Goal: Communication & Community: Answer question/provide support

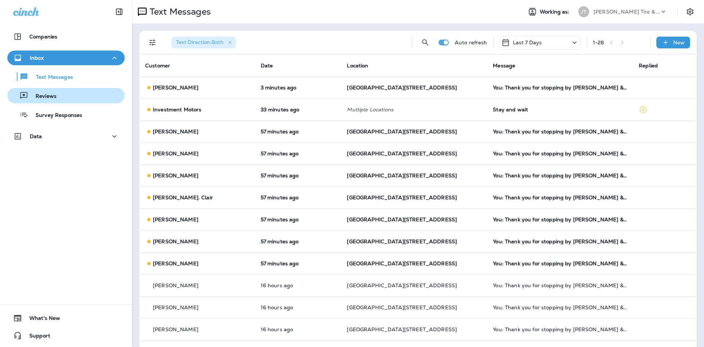
click at [71, 92] on div "Reviews" at bounding box center [65, 95] width 111 height 11
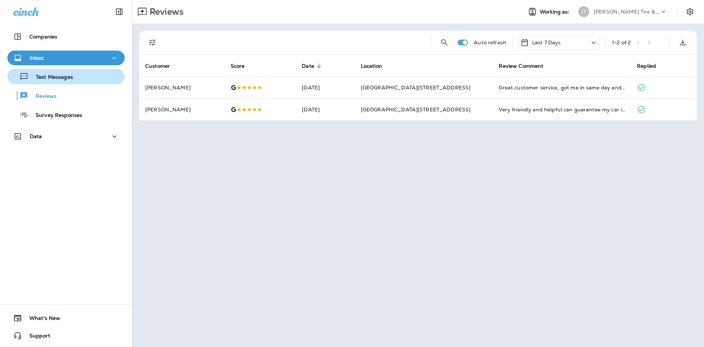
click at [71, 79] on p "Text Messages" at bounding box center [51, 77] width 44 height 7
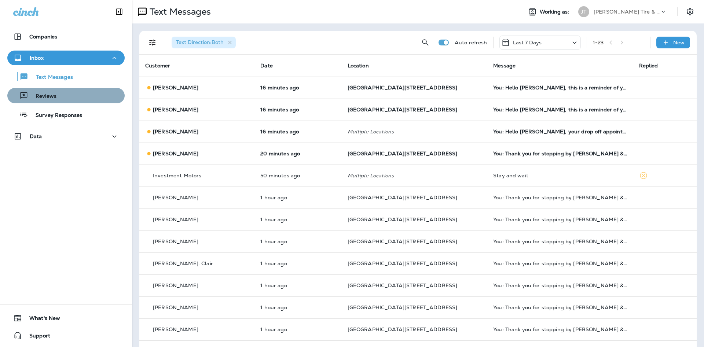
click at [62, 96] on div "Reviews" at bounding box center [65, 95] width 111 height 11
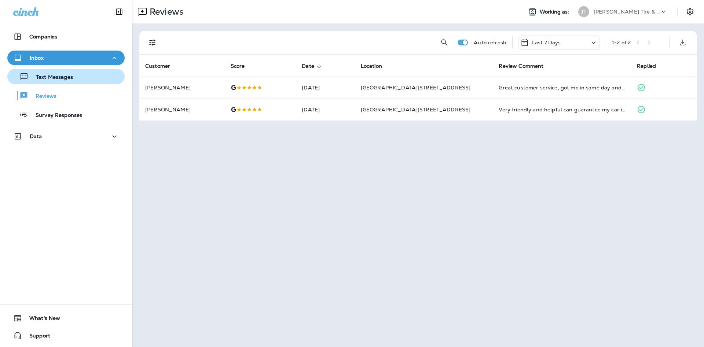
click at [59, 78] on p "Text Messages" at bounding box center [51, 77] width 44 height 7
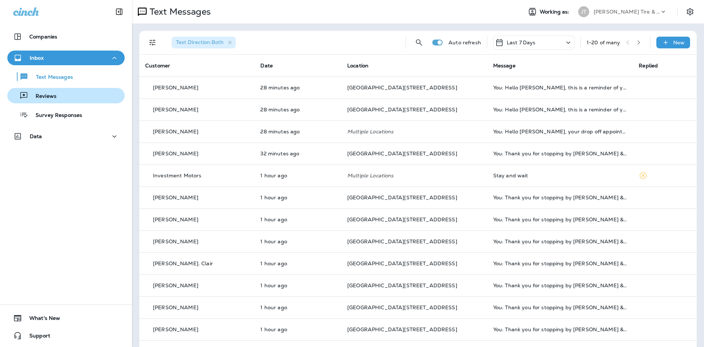
click at [118, 93] on div "Reviews" at bounding box center [65, 95] width 111 height 11
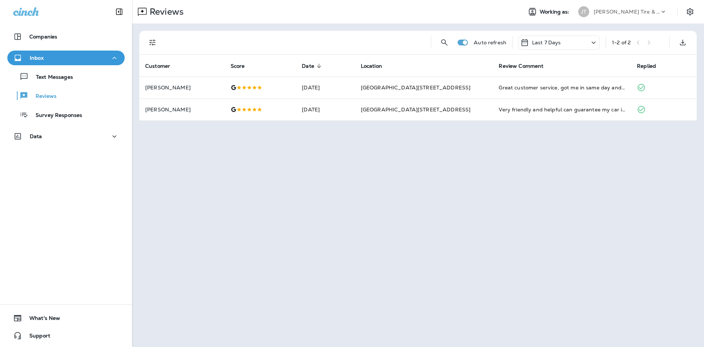
click at [91, 84] on div "Text Messages Reviews Survey Responses" at bounding box center [65, 93] width 117 height 57
click at [88, 83] on button "Text Messages" at bounding box center [65, 76] width 117 height 15
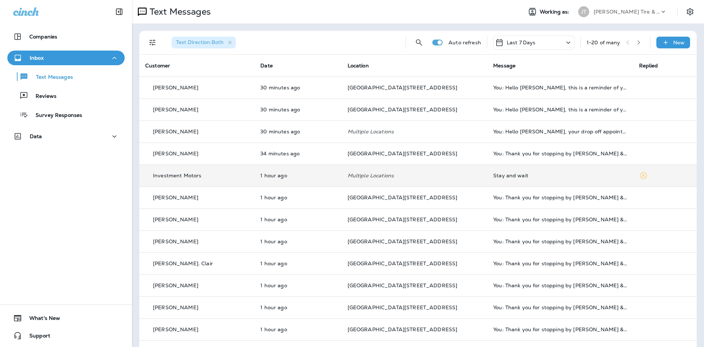
click at [202, 171] on td "Investment Motors" at bounding box center [196, 176] width 115 height 22
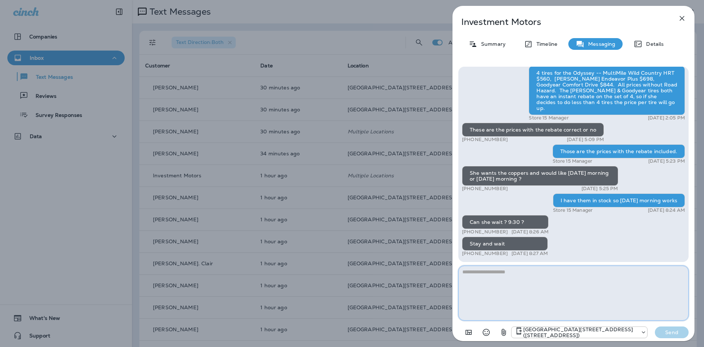
click at [509, 267] on textarea at bounding box center [573, 293] width 230 height 55
type textarea "**********"
click at [677, 335] on p "Send" at bounding box center [671, 332] width 31 height 7
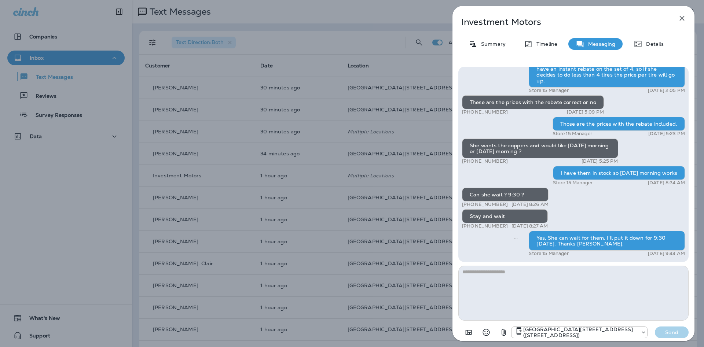
click at [678, 24] on button "button" at bounding box center [681, 18] width 15 height 15
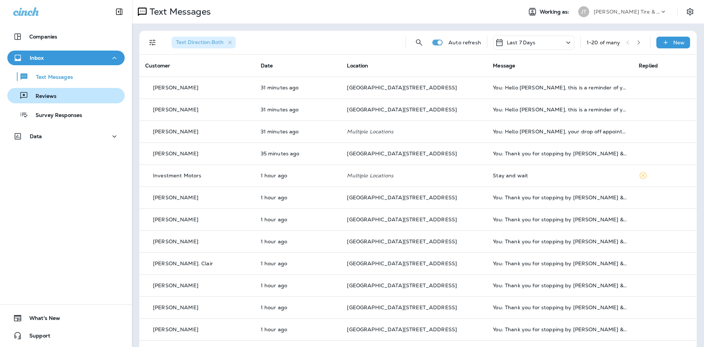
click at [81, 98] on div "Reviews" at bounding box center [65, 95] width 111 height 11
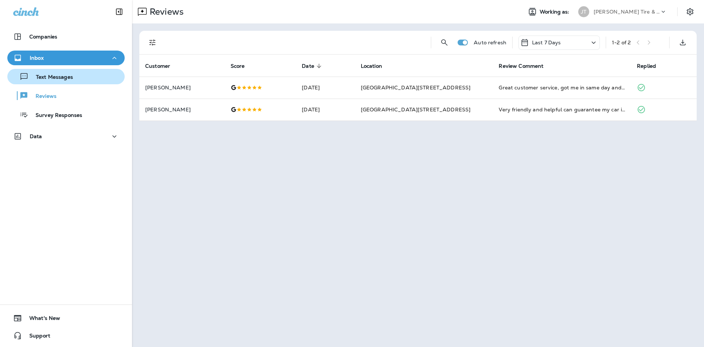
click at [73, 80] on p "Text Messages" at bounding box center [51, 77] width 44 height 7
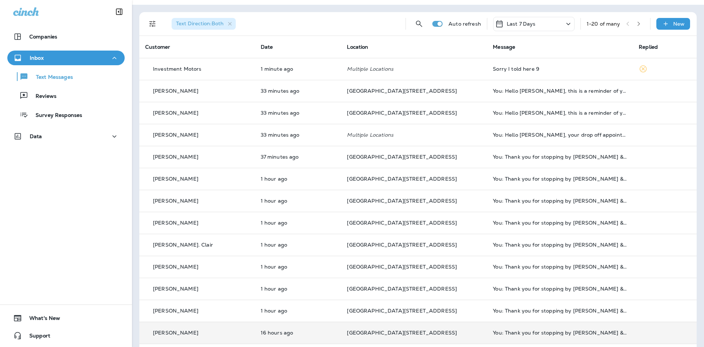
scroll to position [18, 0]
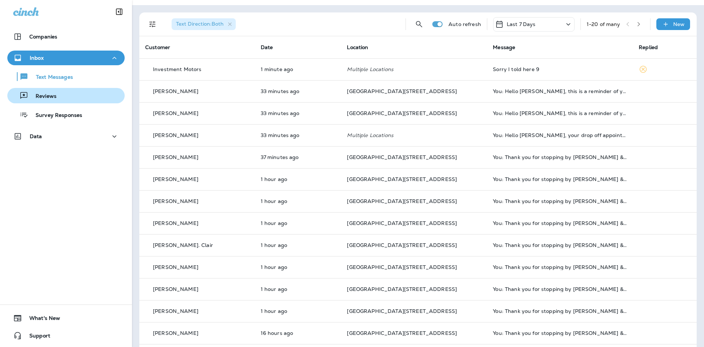
click at [100, 95] on div "Reviews" at bounding box center [65, 95] width 111 height 11
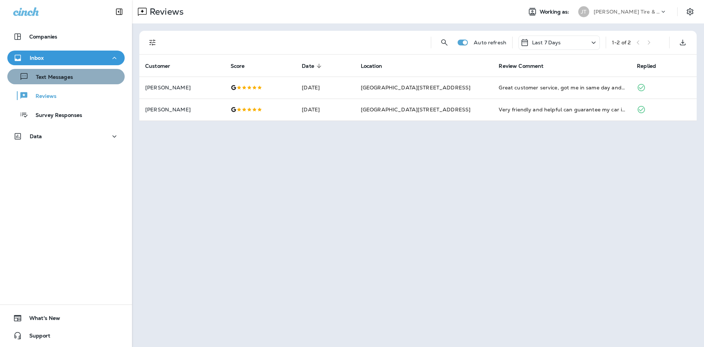
click at [101, 78] on div "Text Messages" at bounding box center [65, 76] width 111 height 11
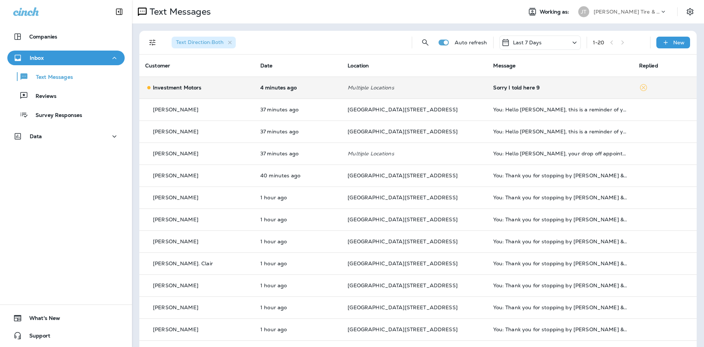
click at [519, 89] on div "Sorry I told here 9" at bounding box center [560, 88] width 134 height 6
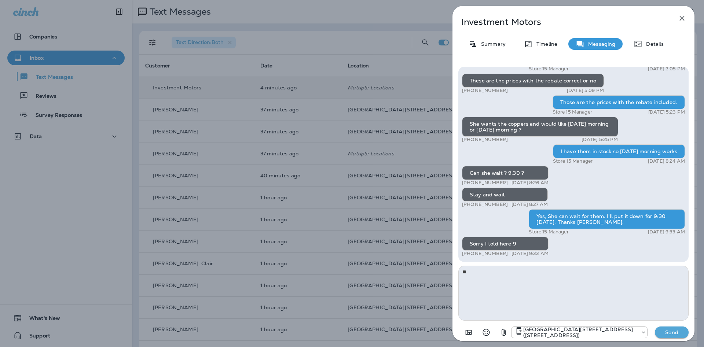
type textarea "*"
type textarea "**********"
click at [654, 332] on button "Send" at bounding box center [671, 332] width 34 height 12
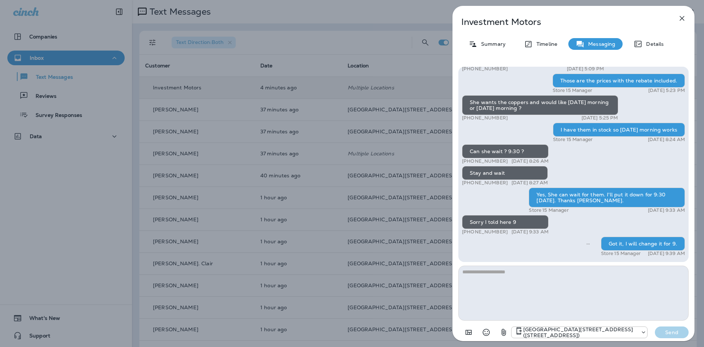
click at [122, 230] on div "Investment Motors Summary Timeline Messaging Details Hey Ty this is [PERSON_NAM…" at bounding box center [352, 173] width 704 height 347
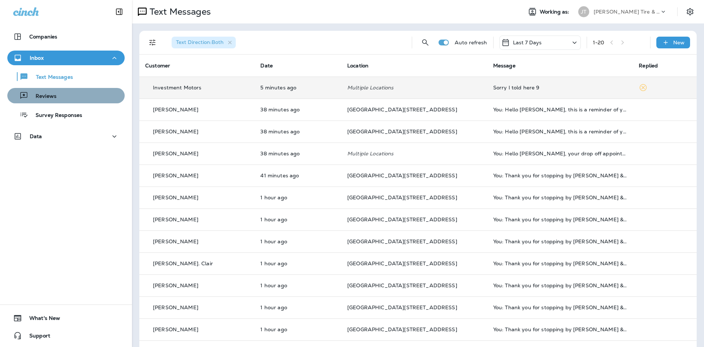
click at [96, 99] on div "Reviews" at bounding box center [65, 95] width 111 height 11
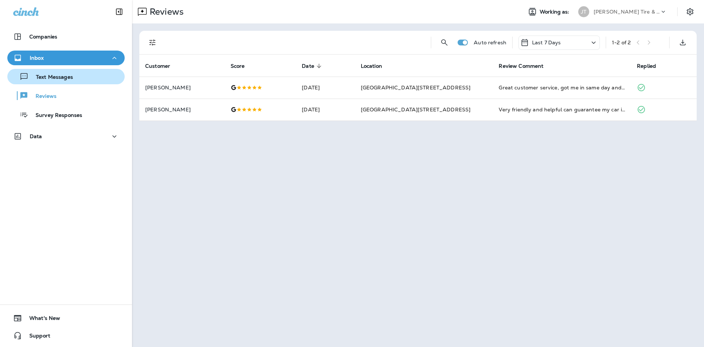
click at [92, 78] on div "Text Messages" at bounding box center [65, 76] width 111 height 11
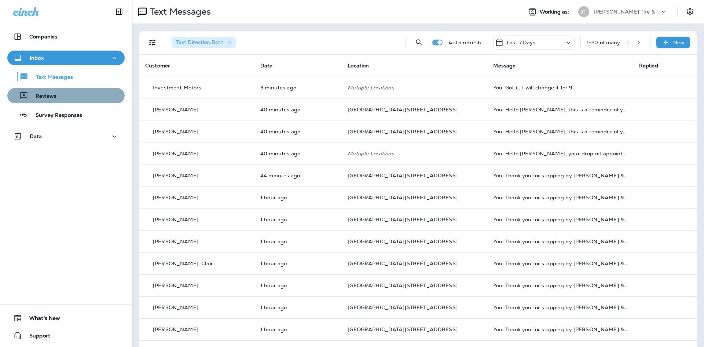
click at [75, 91] on div "Reviews" at bounding box center [65, 95] width 111 height 11
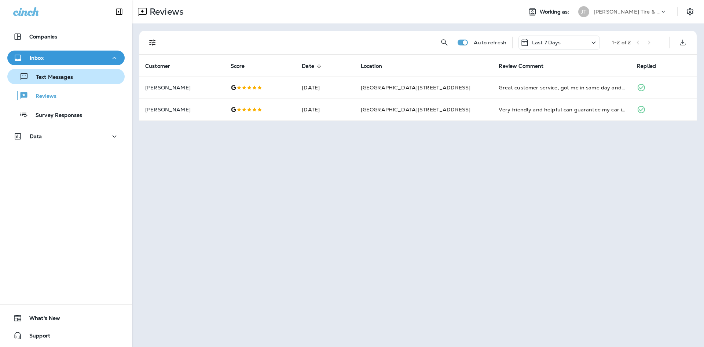
click at [72, 78] on p "Text Messages" at bounding box center [51, 77] width 44 height 7
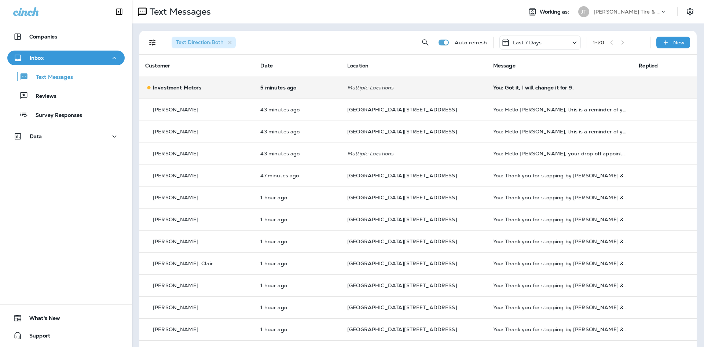
click at [487, 81] on td "You: Got it, I will change it for 9." at bounding box center [560, 88] width 146 height 22
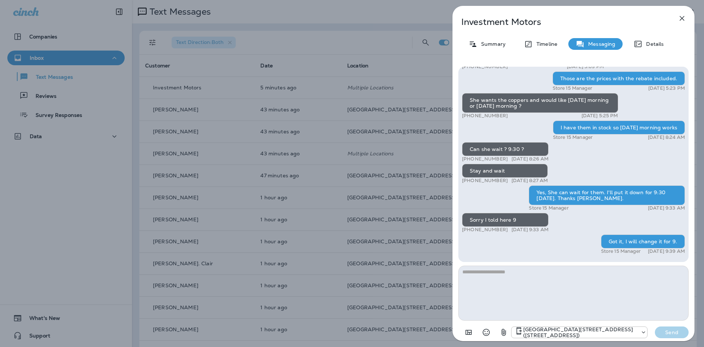
click at [680, 21] on icon "button" at bounding box center [681, 18] width 9 height 9
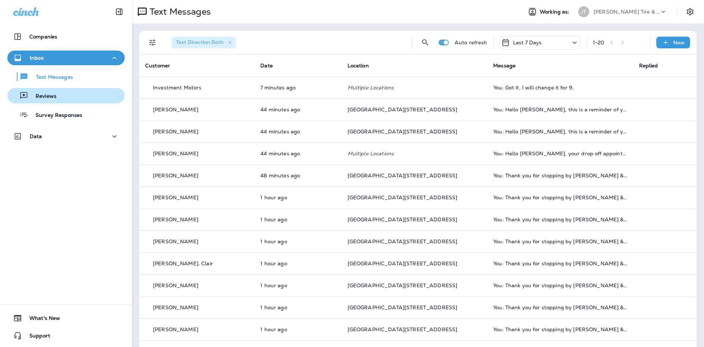
click at [108, 91] on div "Reviews" at bounding box center [65, 95] width 111 height 11
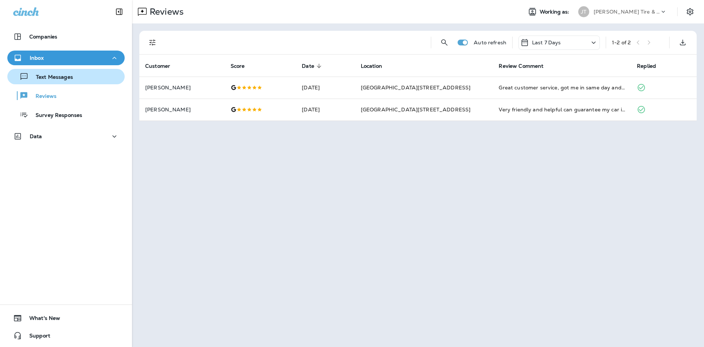
click at [73, 75] on p "Text Messages" at bounding box center [51, 77] width 44 height 7
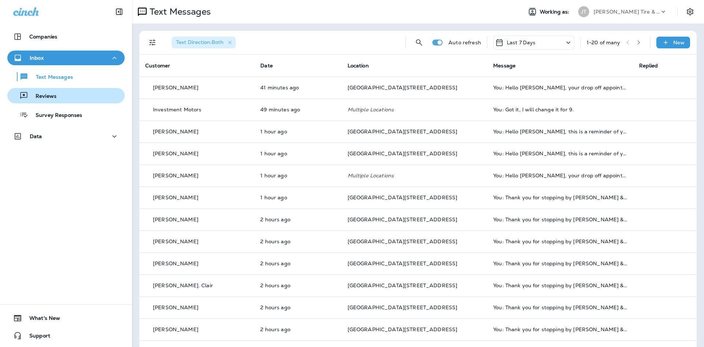
click at [107, 101] on button "Reviews" at bounding box center [65, 95] width 117 height 15
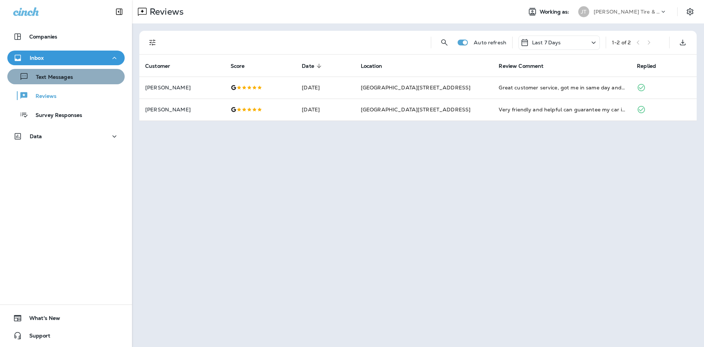
click at [88, 81] on div "Text Messages" at bounding box center [65, 76] width 111 height 11
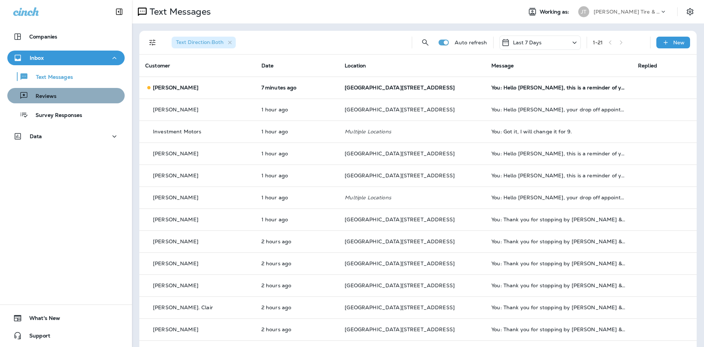
click at [81, 93] on div "Reviews" at bounding box center [65, 95] width 111 height 11
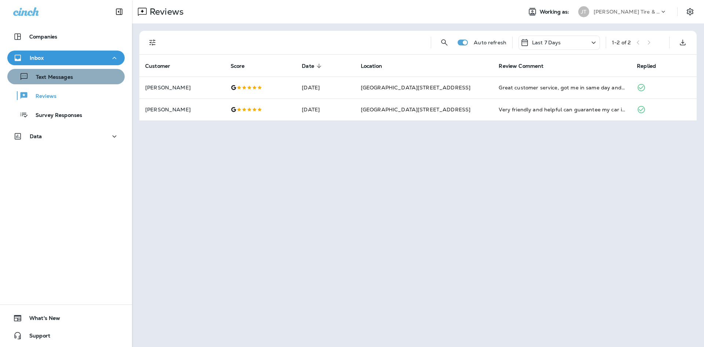
click at [105, 82] on div "Text Messages" at bounding box center [65, 76] width 111 height 11
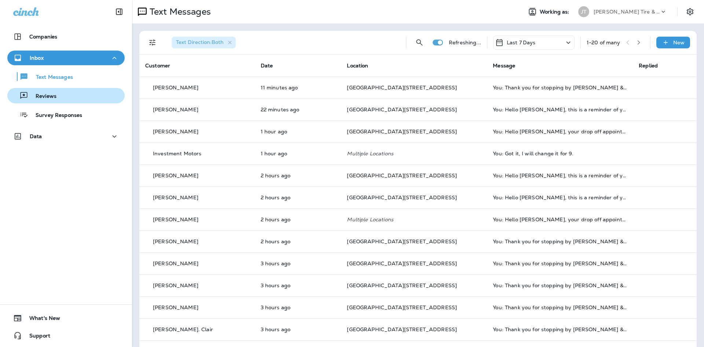
click at [59, 99] on div "Reviews" at bounding box center [65, 95] width 111 height 11
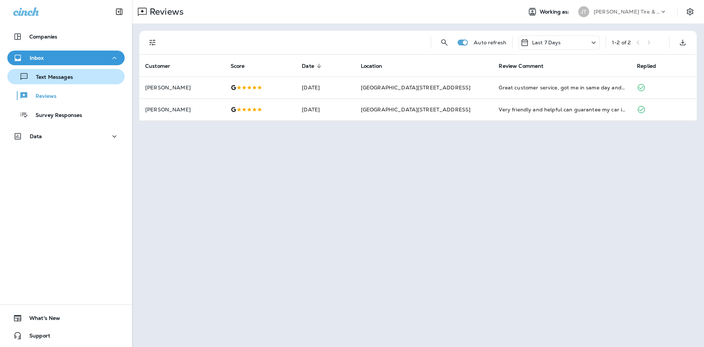
click at [103, 80] on div "Text Messages" at bounding box center [65, 76] width 111 height 11
